Goal: Information Seeking & Learning: Learn about a topic

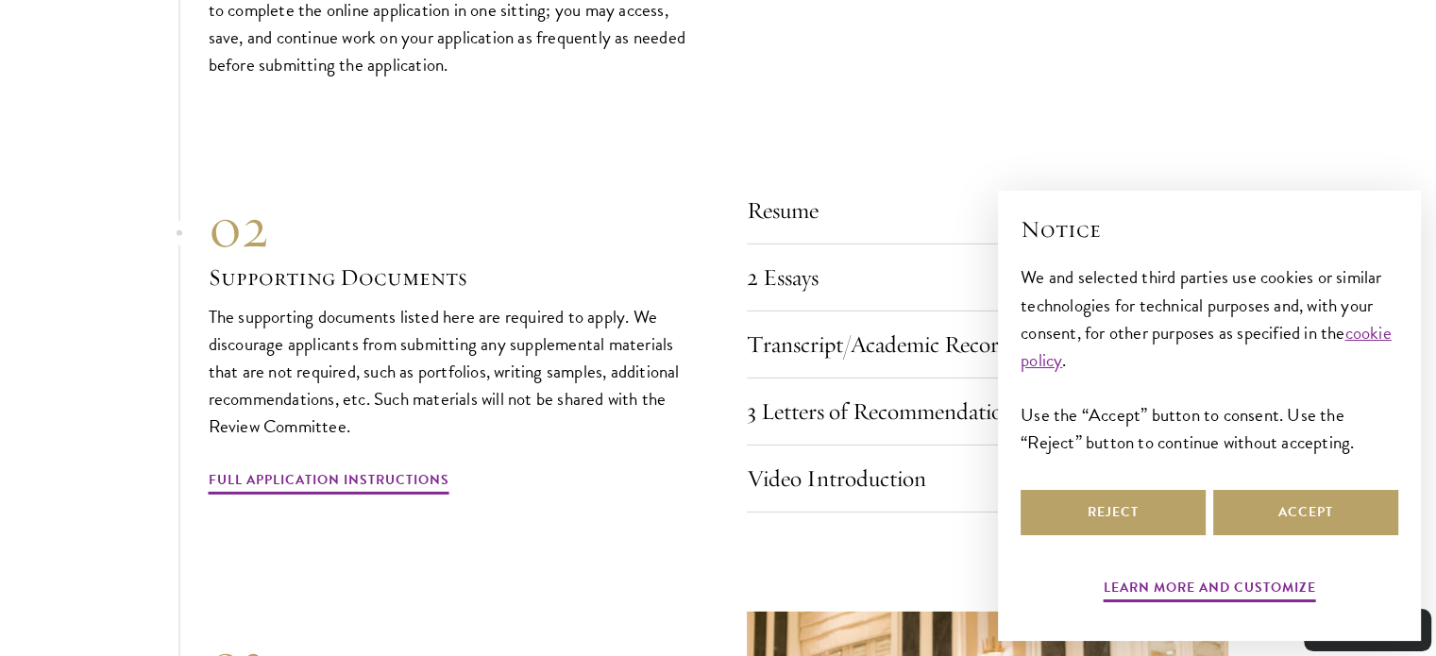
scroll to position [5889, 0]
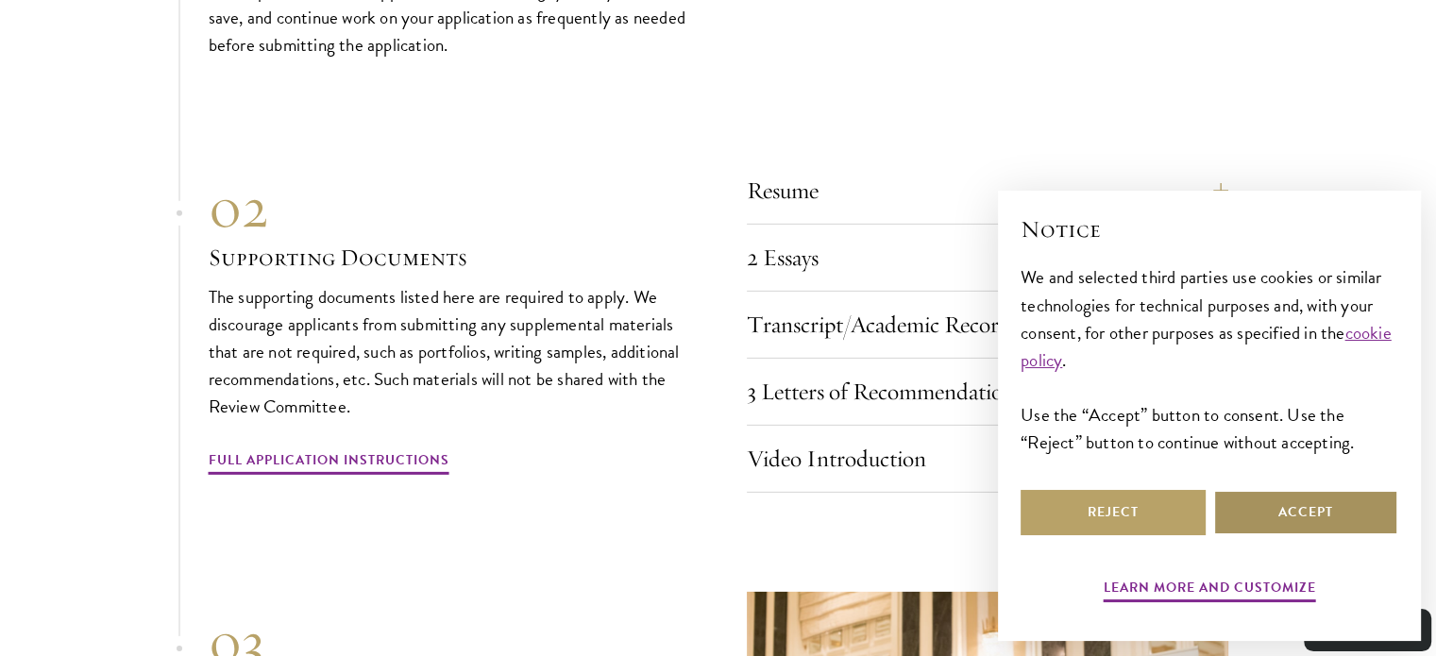
click at [1334, 517] on button "Accept" at bounding box center [1305, 512] width 185 height 45
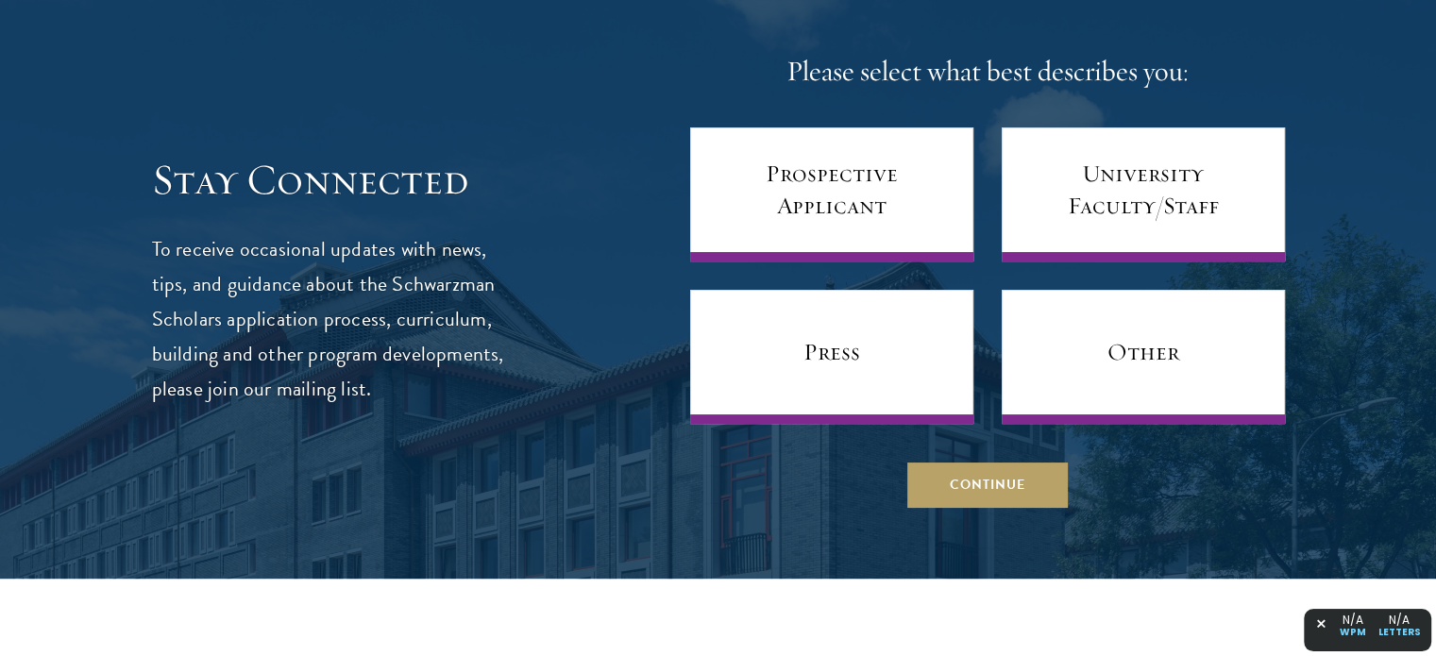
scroll to position [7488, 0]
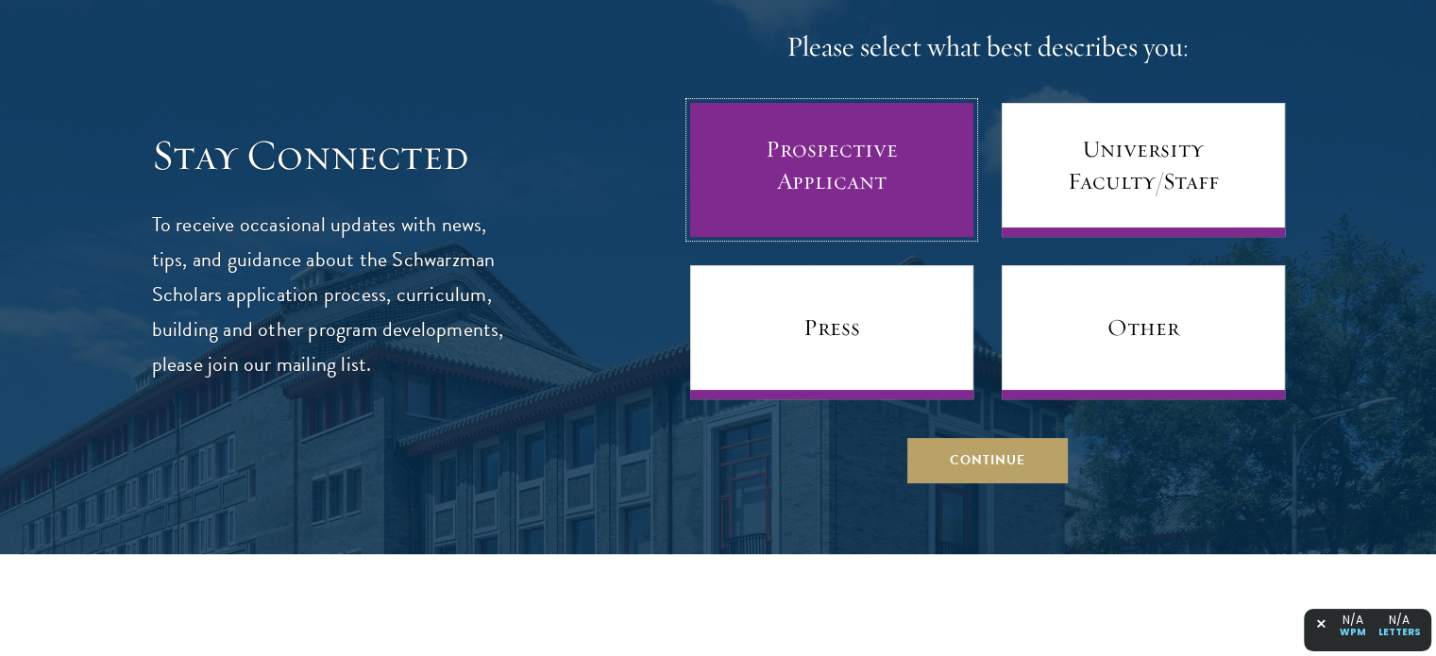
click at [855, 173] on link "Prospective Applicant" at bounding box center [831, 170] width 283 height 134
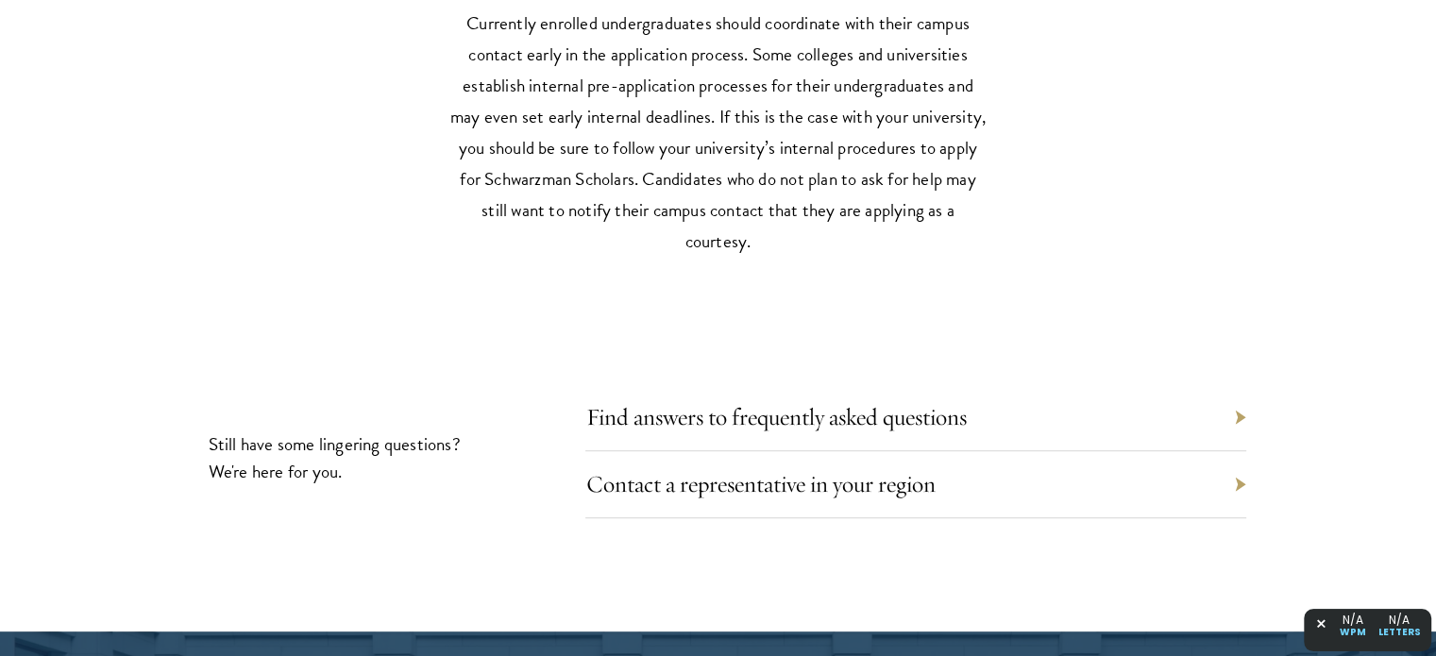
scroll to position [8338, 0]
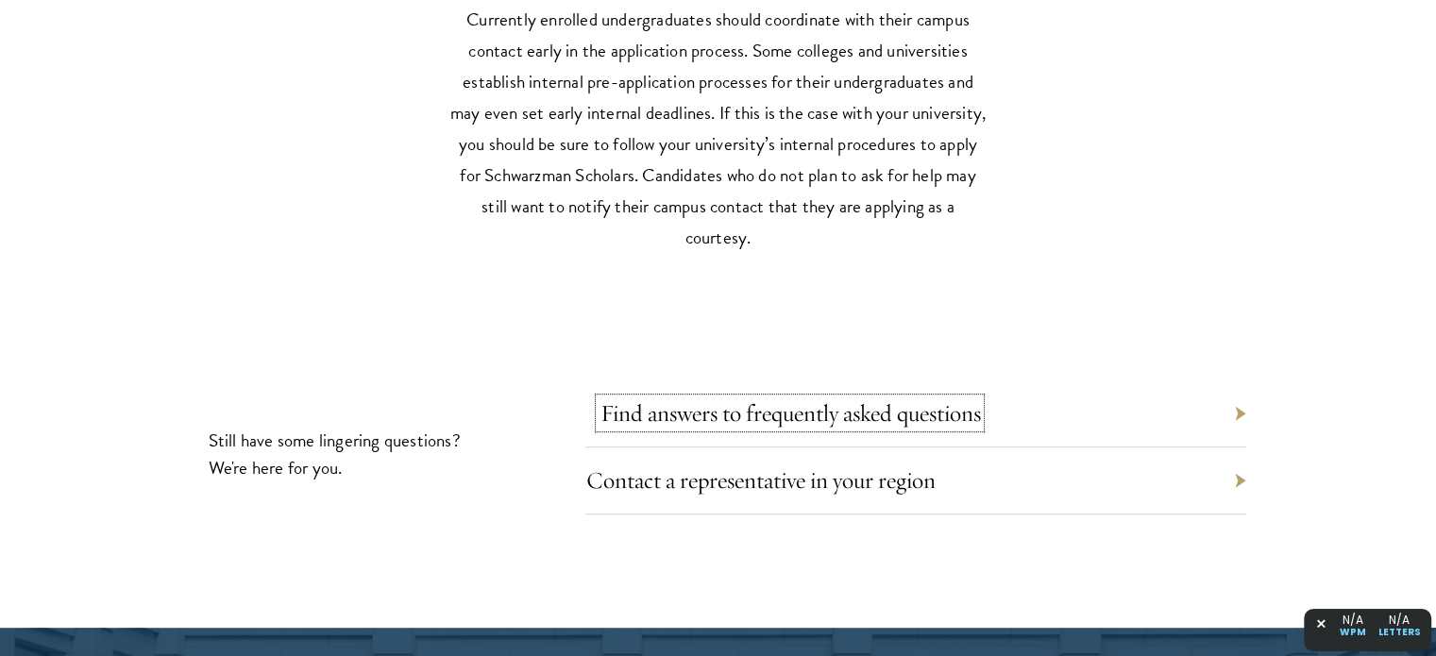
click at [752, 398] on link "Find answers to frequently asked questions" at bounding box center [790, 412] width 381 height 29
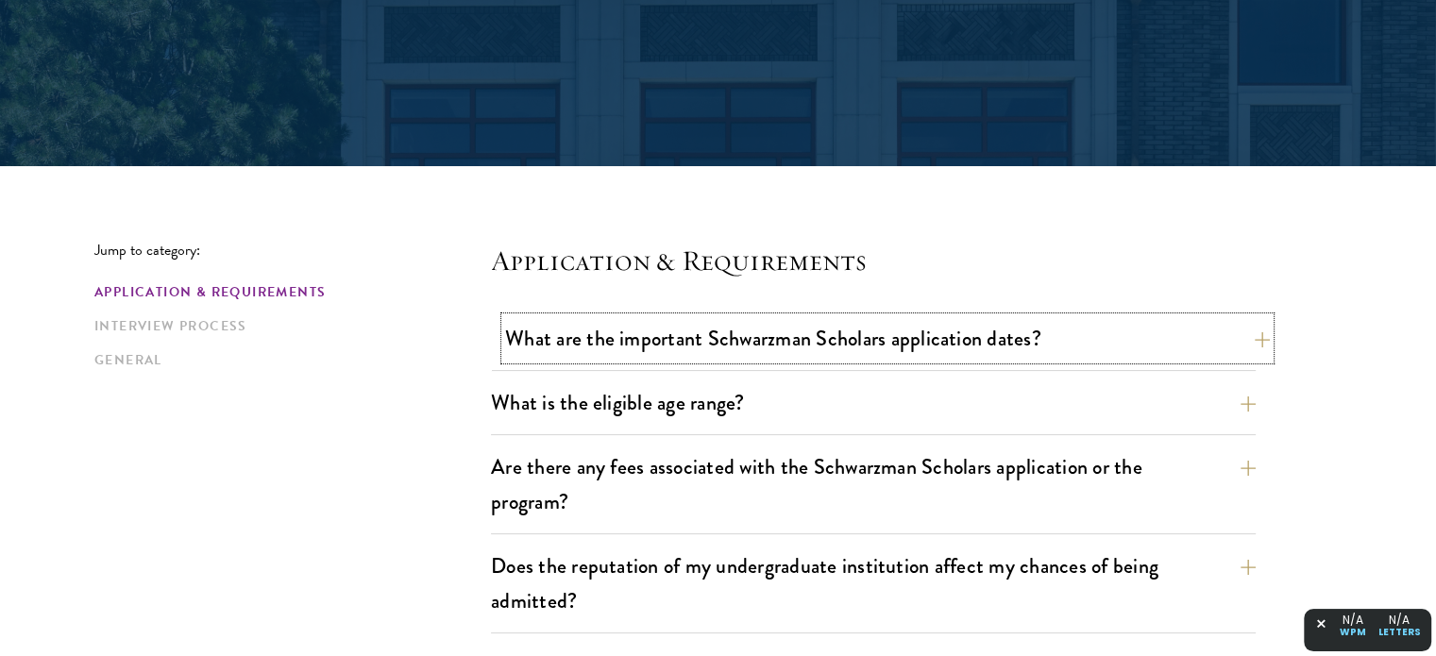
click at [744, 342] on button "What are the important Schwarzman Scholars application dates?" at bounding box center [887, 338] width 765 height 42
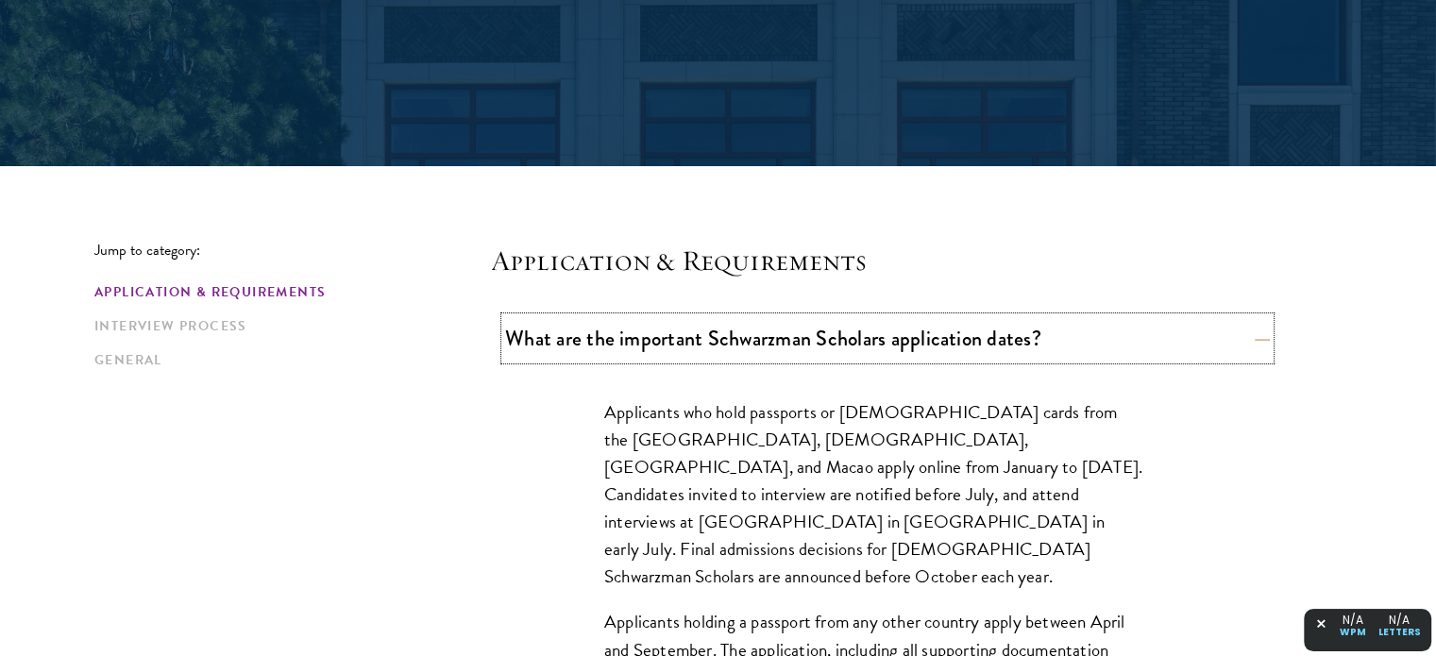
click at [744, 342] on button "What are the important Schwarzman Scholars application dates?" at bounding box center [887, 338] width 765 height 42
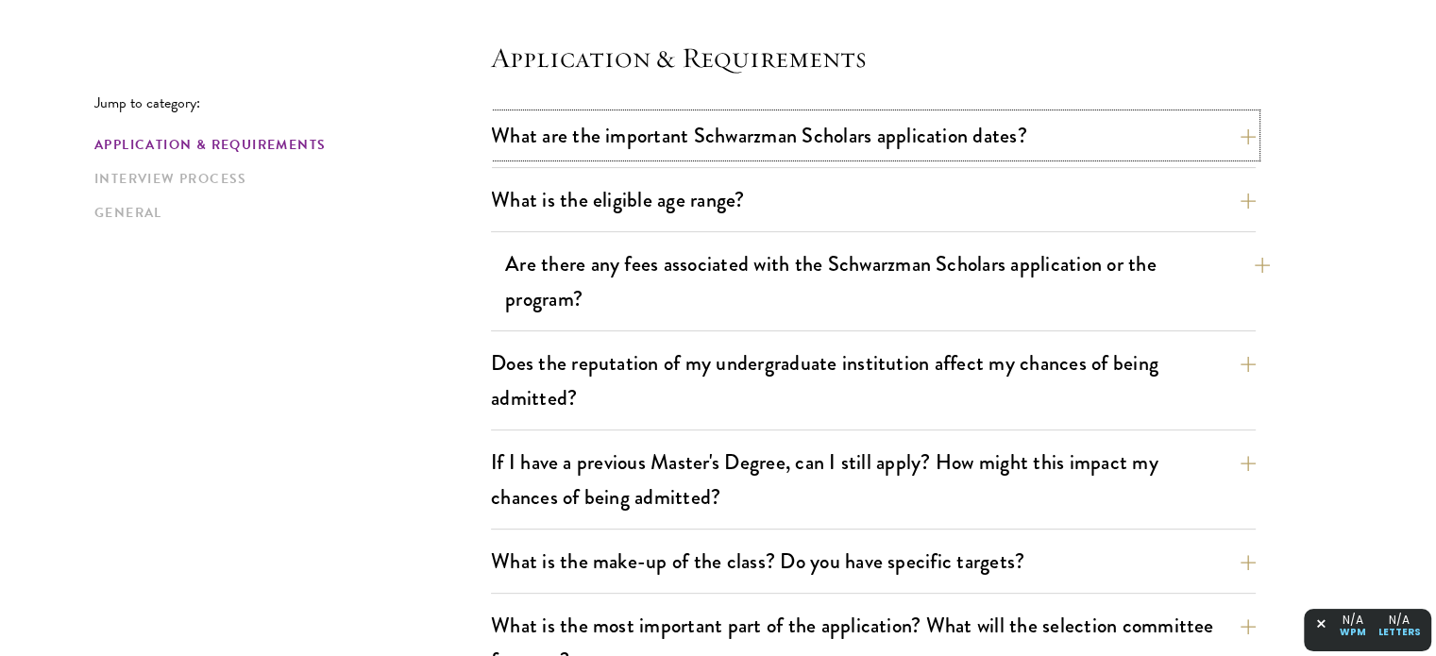
scroll to position [521, 0]
click at [747, 272] on button "Are there any fees associated with the Schwarzman Scholars application or the p…" at bounding box center [887, 280] width 765 height 77
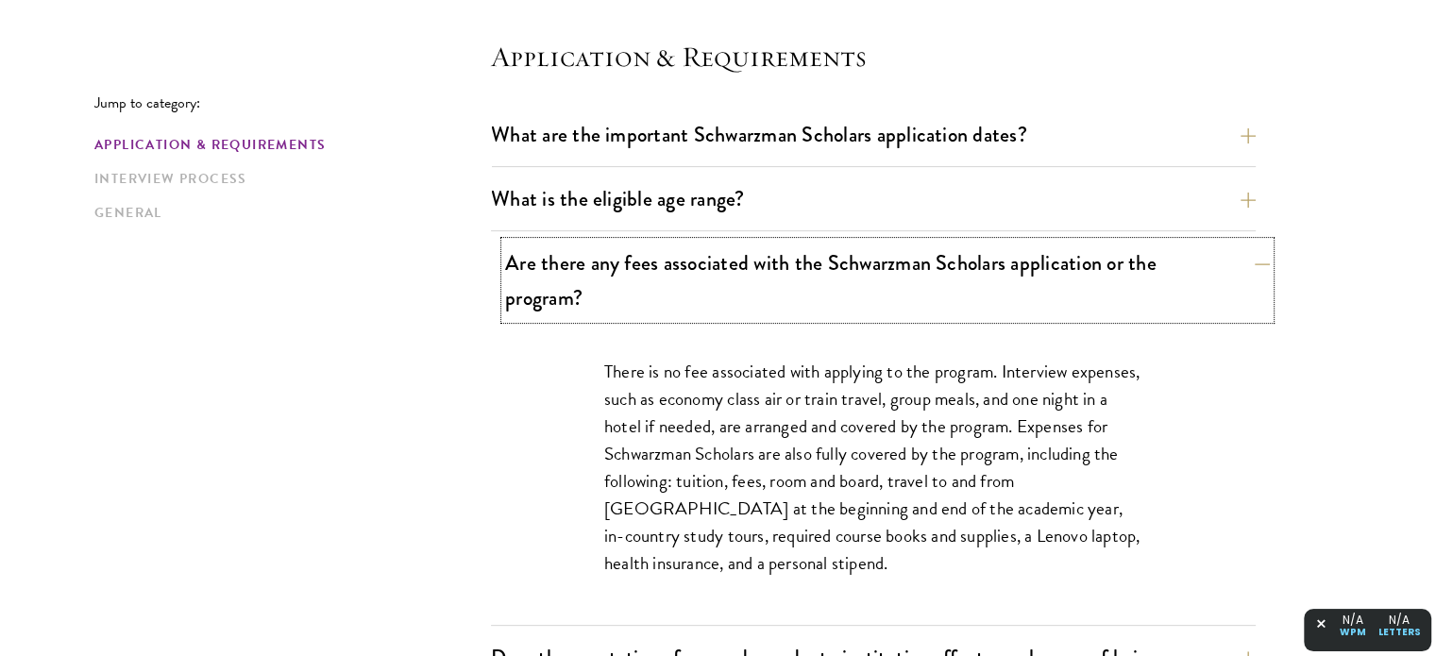
click at [747, 272] on button "Are there any fees associated with the Schwarzman Scholars application or the p…" at bounding box center [887, 280] width 765 height 77
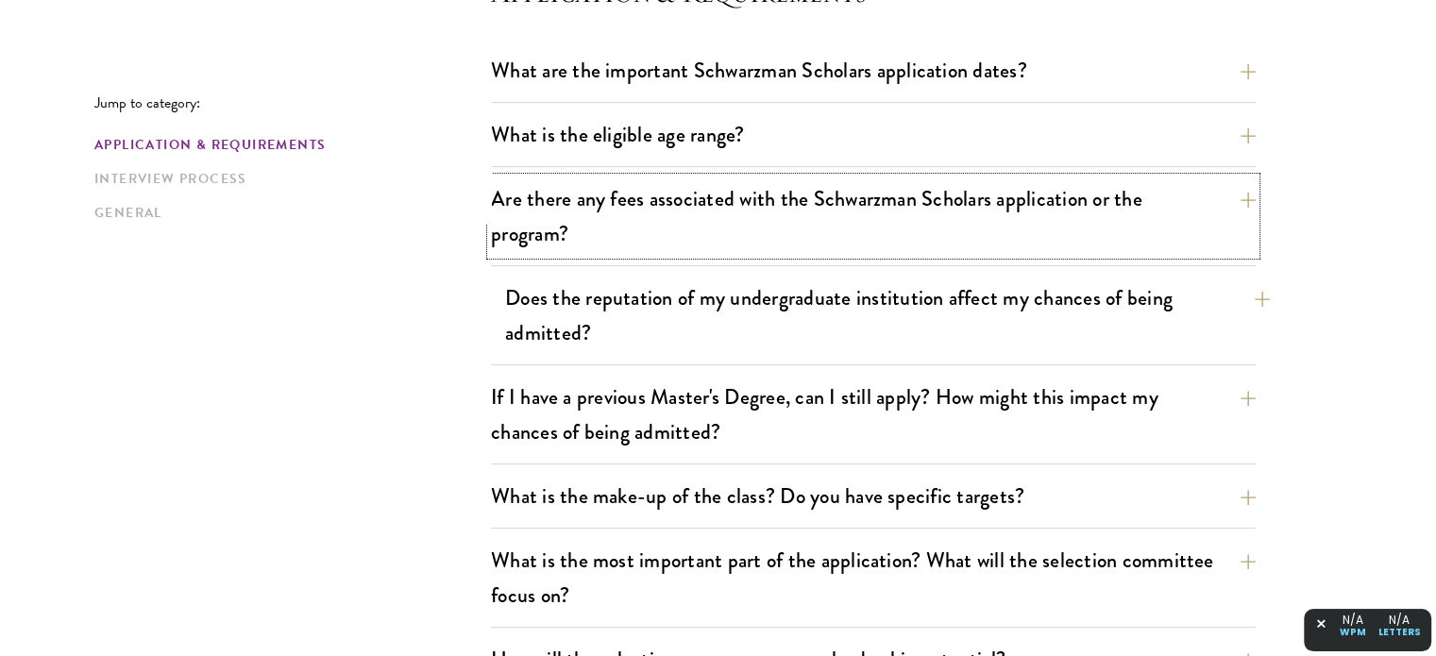
scroll to position [586, 0]
click at [706, 301] on button "Does the reputation of my undergraduate institution affect my chances of being …" at bounding box center [887, 314] width 765 height 77
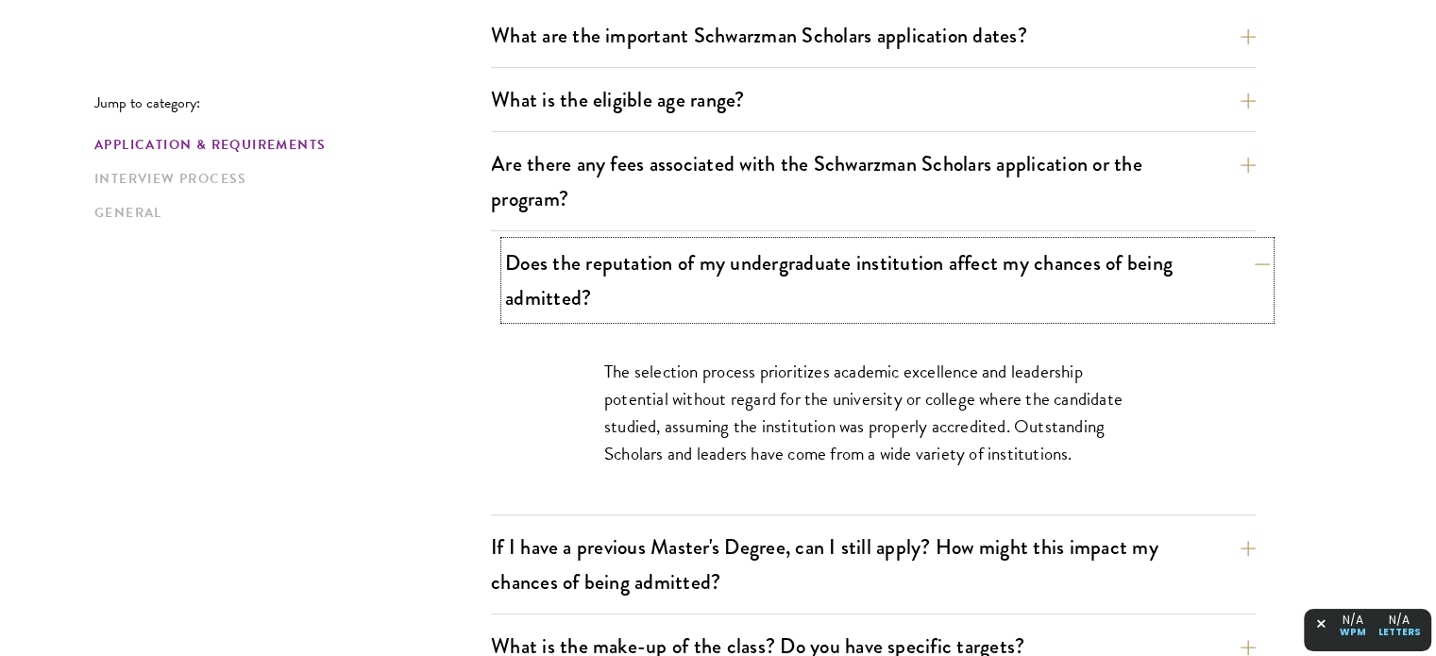
click at [733, 276] on button "Does the reputation of my undergraduate institution affect my chances of being …" at bounding box center [887, 280] width 765 height 77
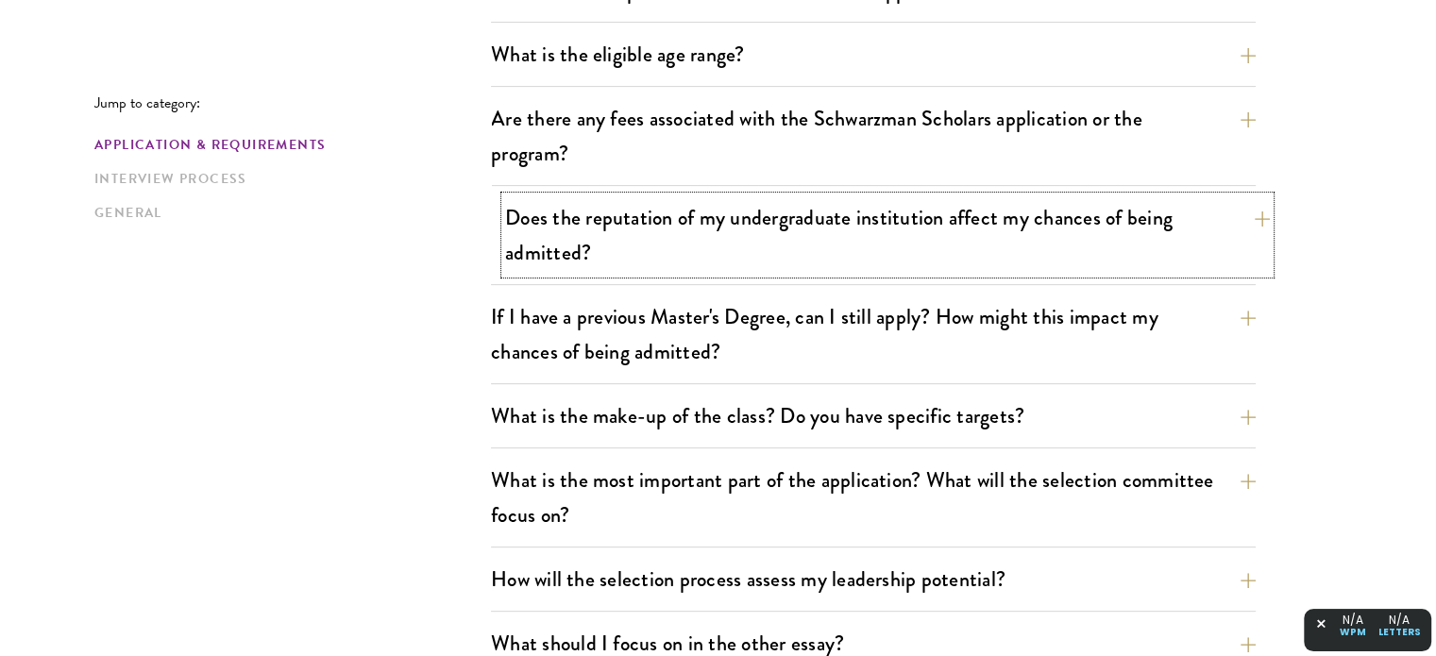
scroll to position [678, 0]
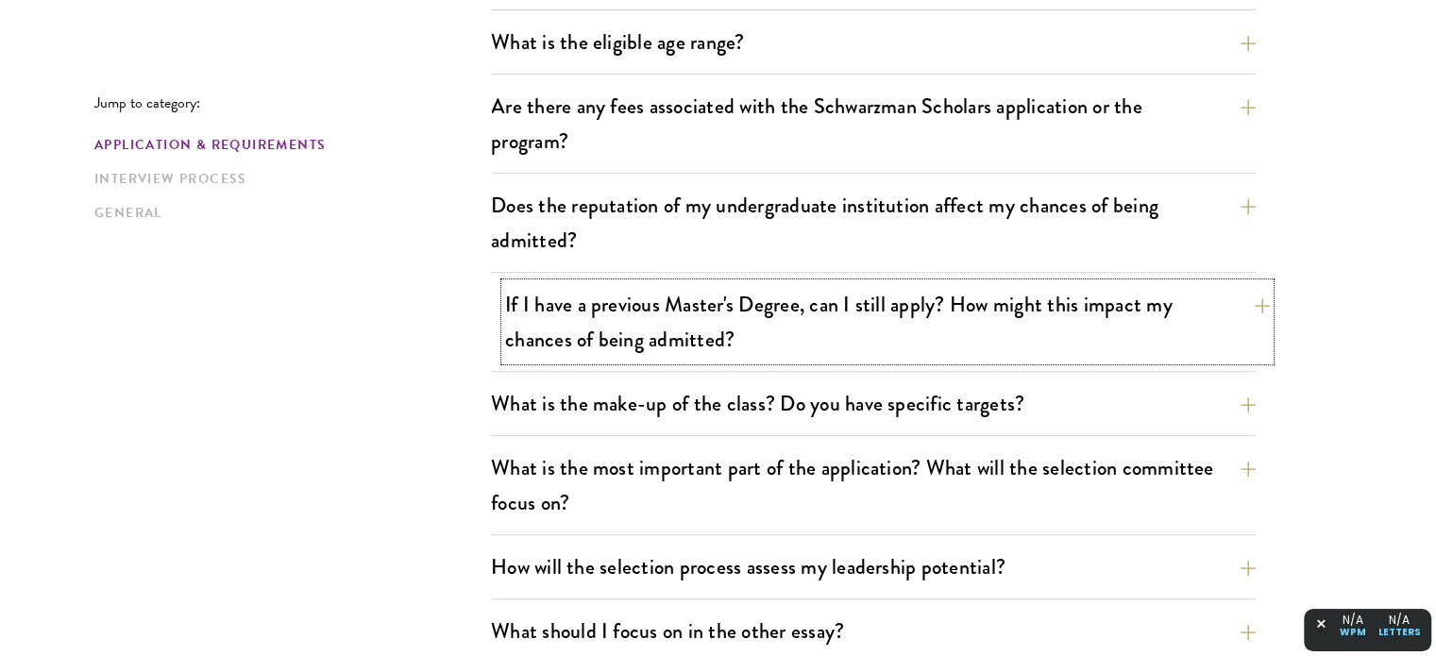
click at [774, 317] on button "If I have a previous Master's Degree, can I still apply? How might this impact …" at bounding box center [887, 321] width 765 height 77
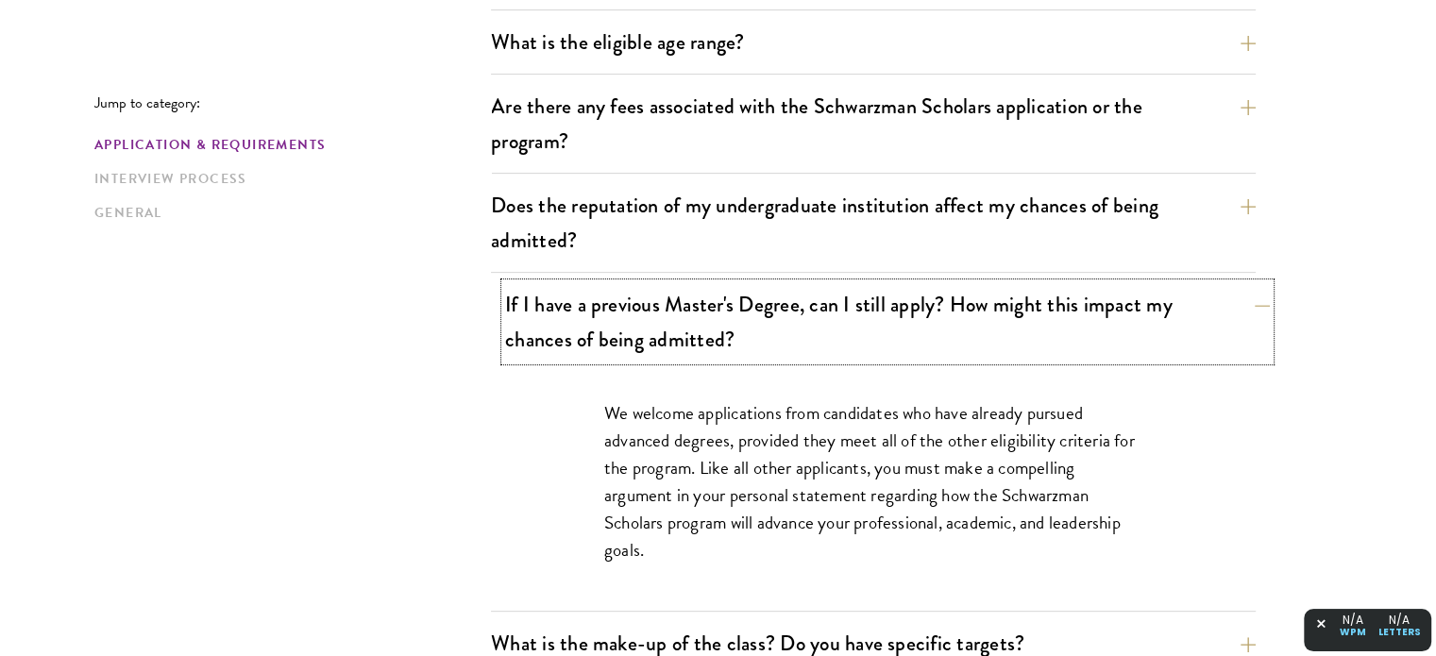
click at [774, 317] on button "If I have a previous Master's Degree, can I still apply? How might this impact …" at bounding box center [887, 321] width 765 height 77
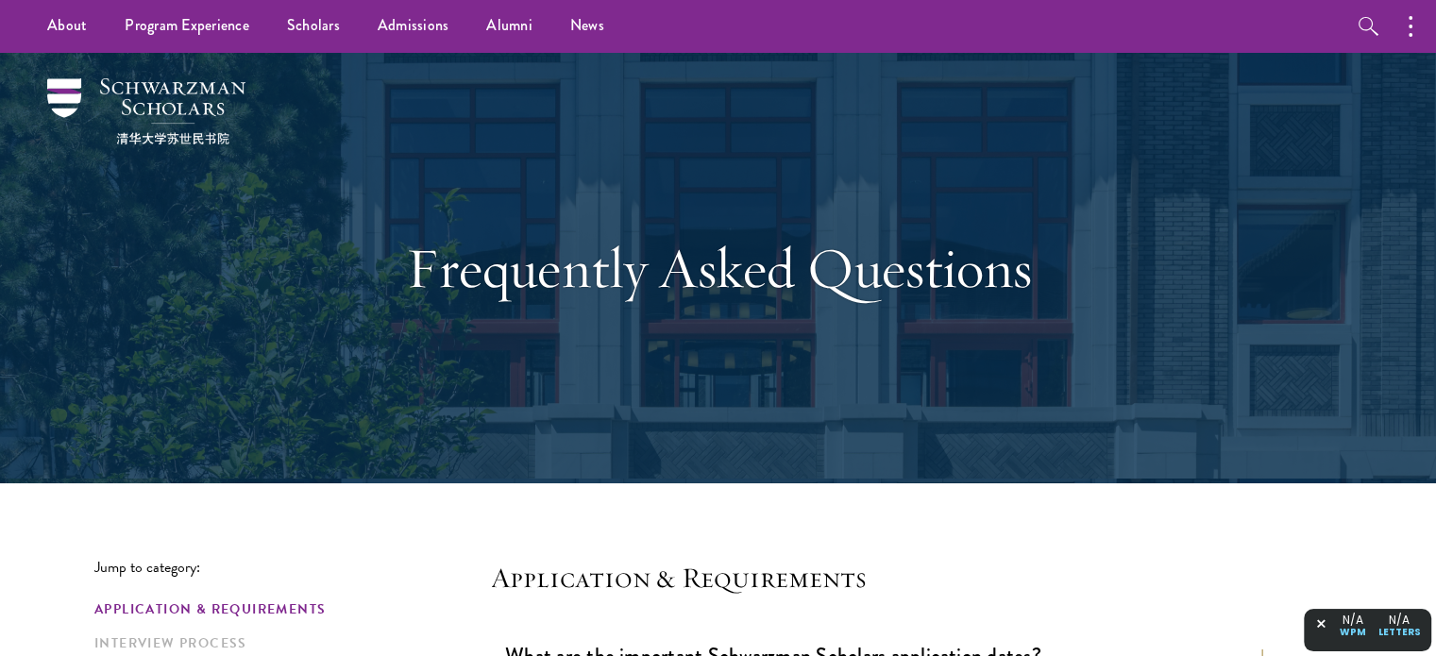
scroll to position [0, 0]
